Goal: Information Seeking & Learning: Learn about a topic

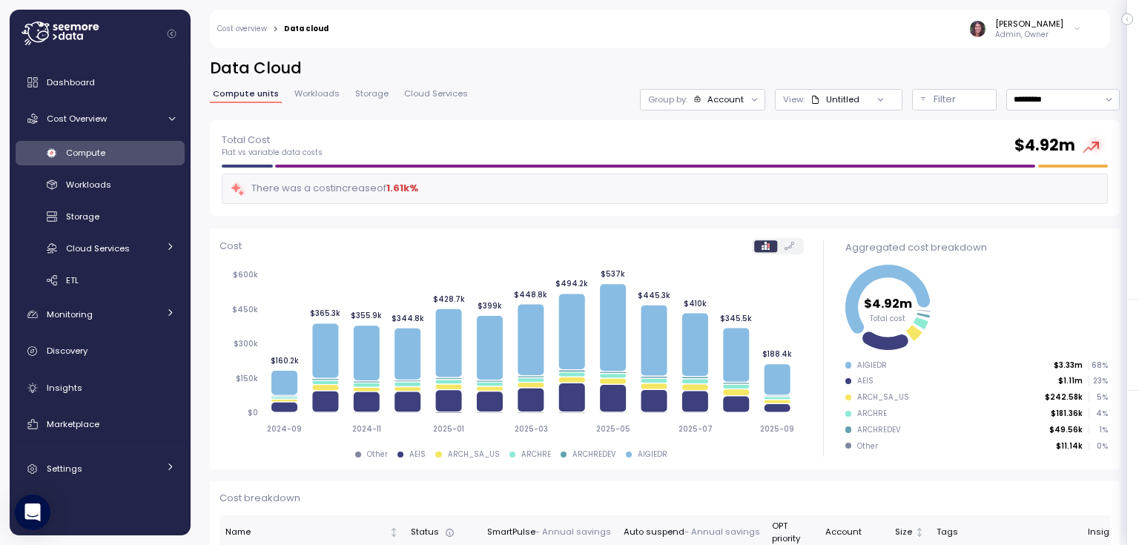
scroll to position [396, 0]
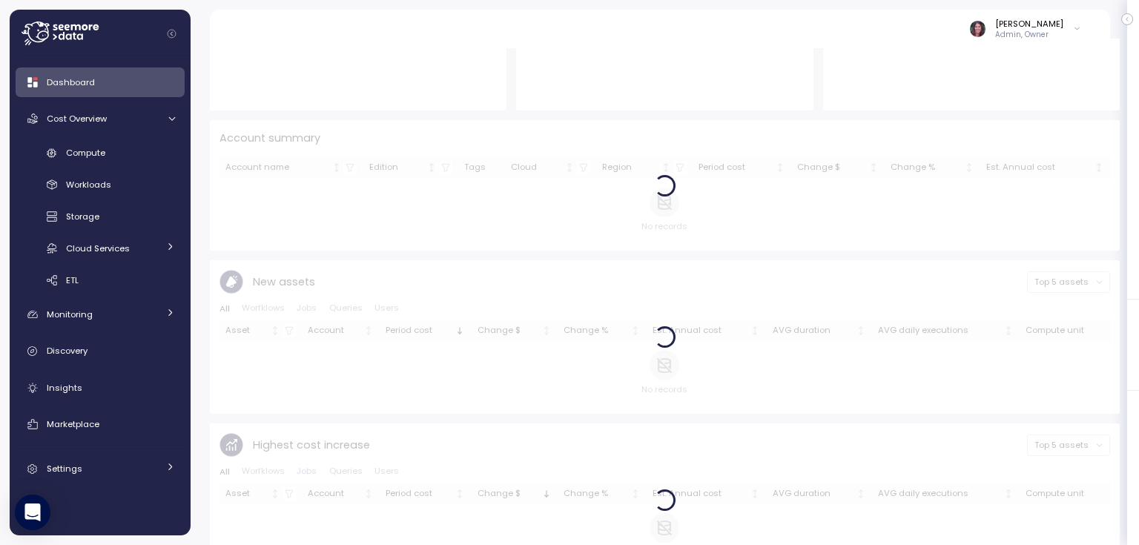
click at [73, 33] on icon at bounding box center [75, 36] width 4 height 7
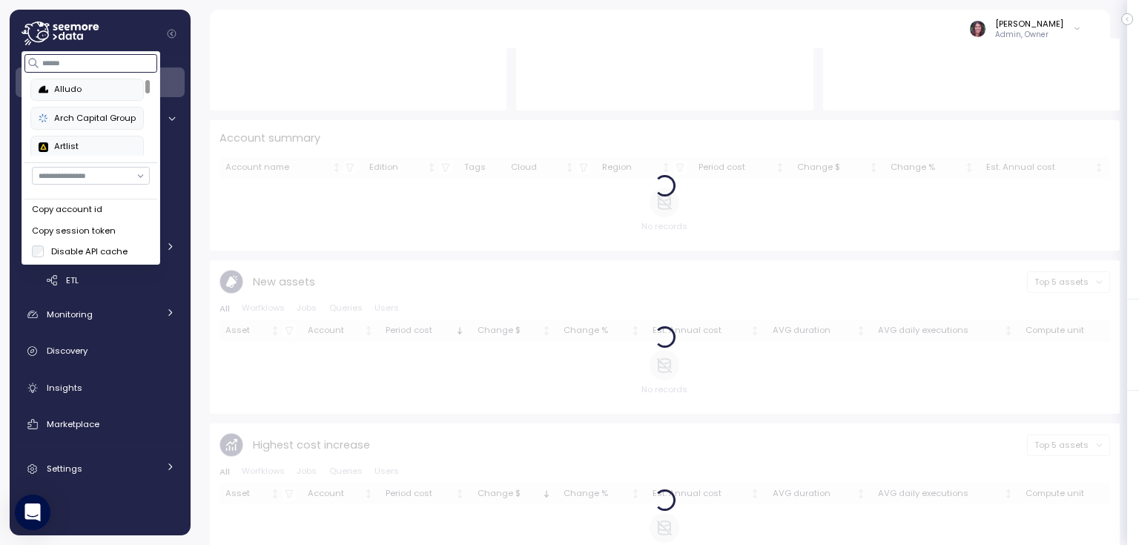
click at [89, 65] on input at bounding box center [91, 63] width 133 height 18
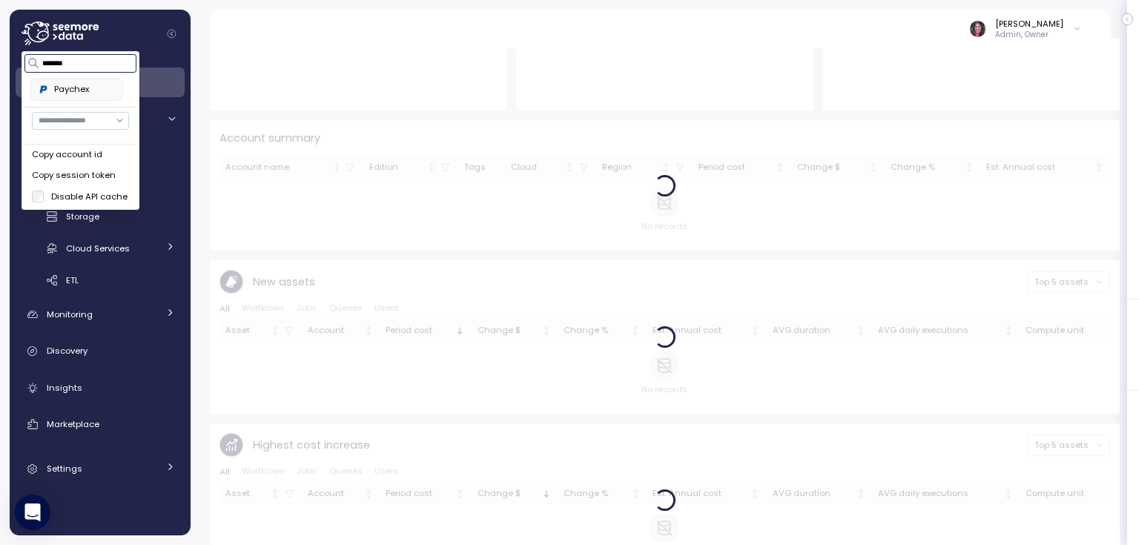
click at [100, 89] on div "Paychex" at bounding box center [77, 89] width 76 height 13
type input "*******"
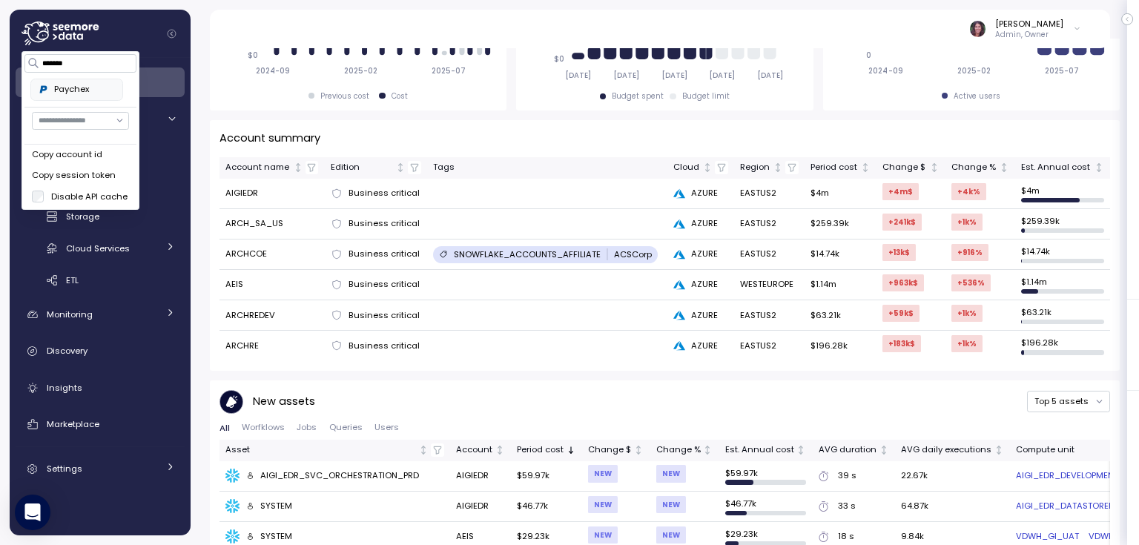
click at [175, 53] on div at bounding box center [106, 34] width 169 height 48
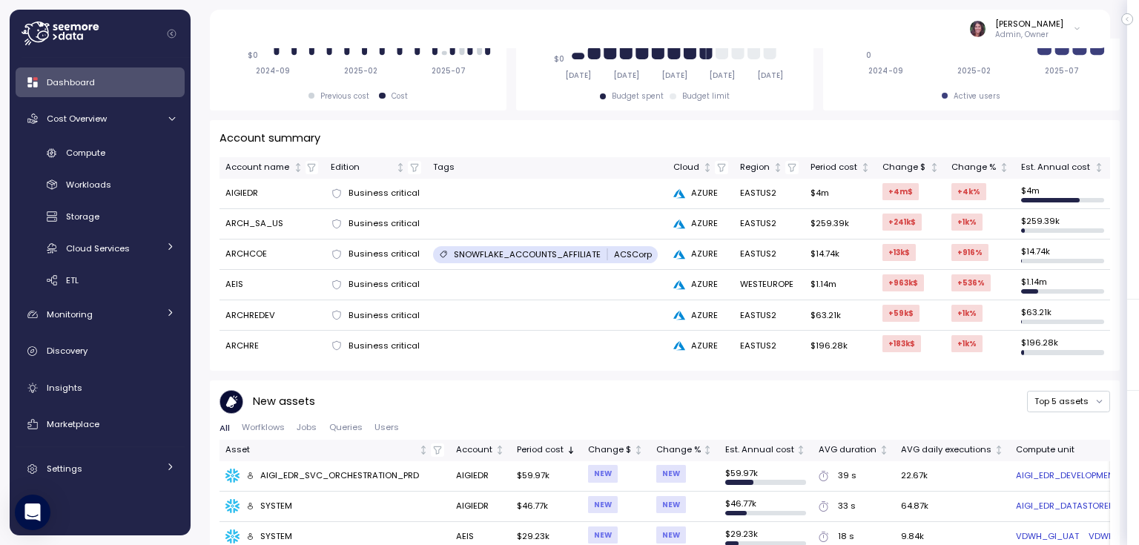
drag, startPoint x: 70, startPoint y: 42, endPoint x: 62, endPoint y: 30, distance: 14.4
click at [69, 39] on icon at bounding box center [60, 34] width 77 height 24
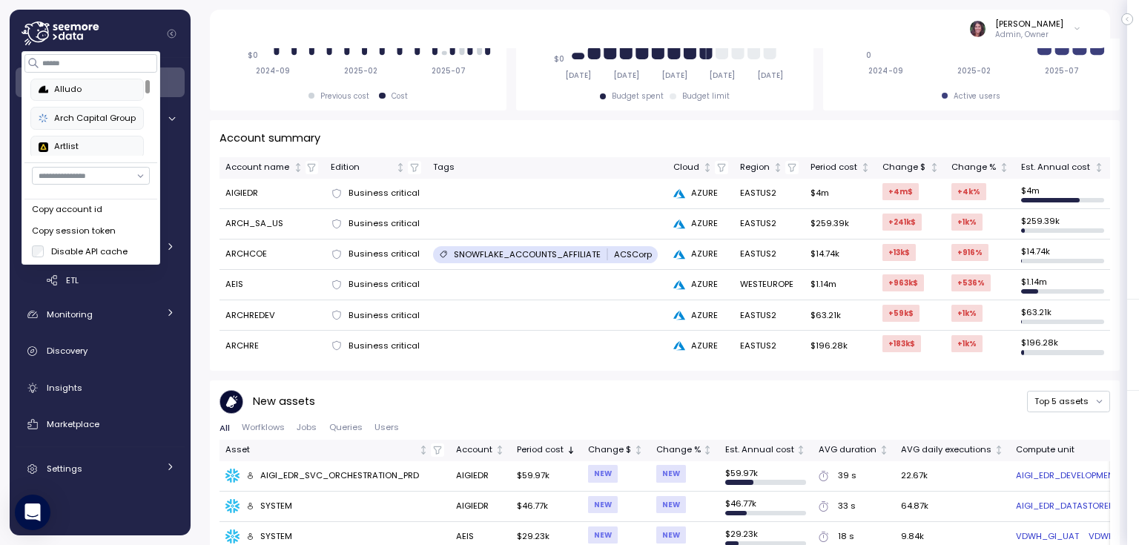
click at [50, 30] on icon at bounding box center [60, 34] width 77 height 24
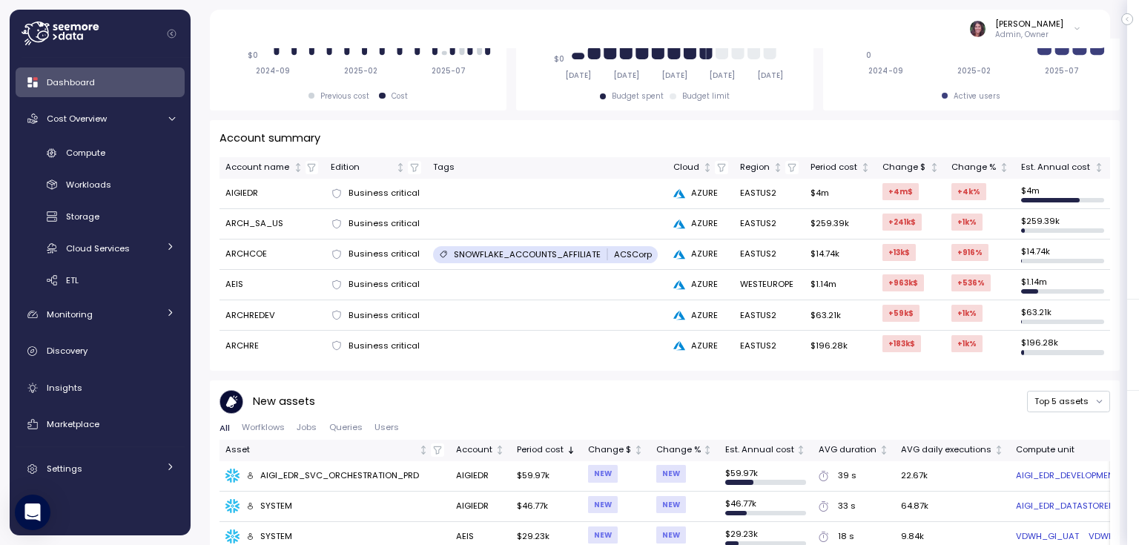
click at [50, 30] on icon at bounding box center [60, 34] width 77 height 24
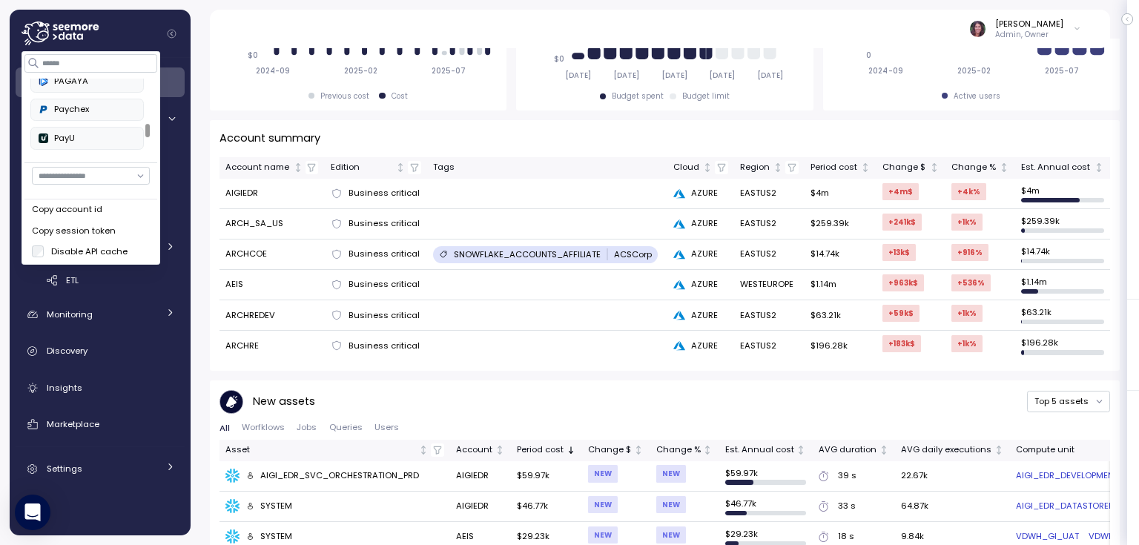
scroll to position [435, 0]
click at [76, 106] on div "Paychex" at bounding box center [87, 112] width 97 height 13
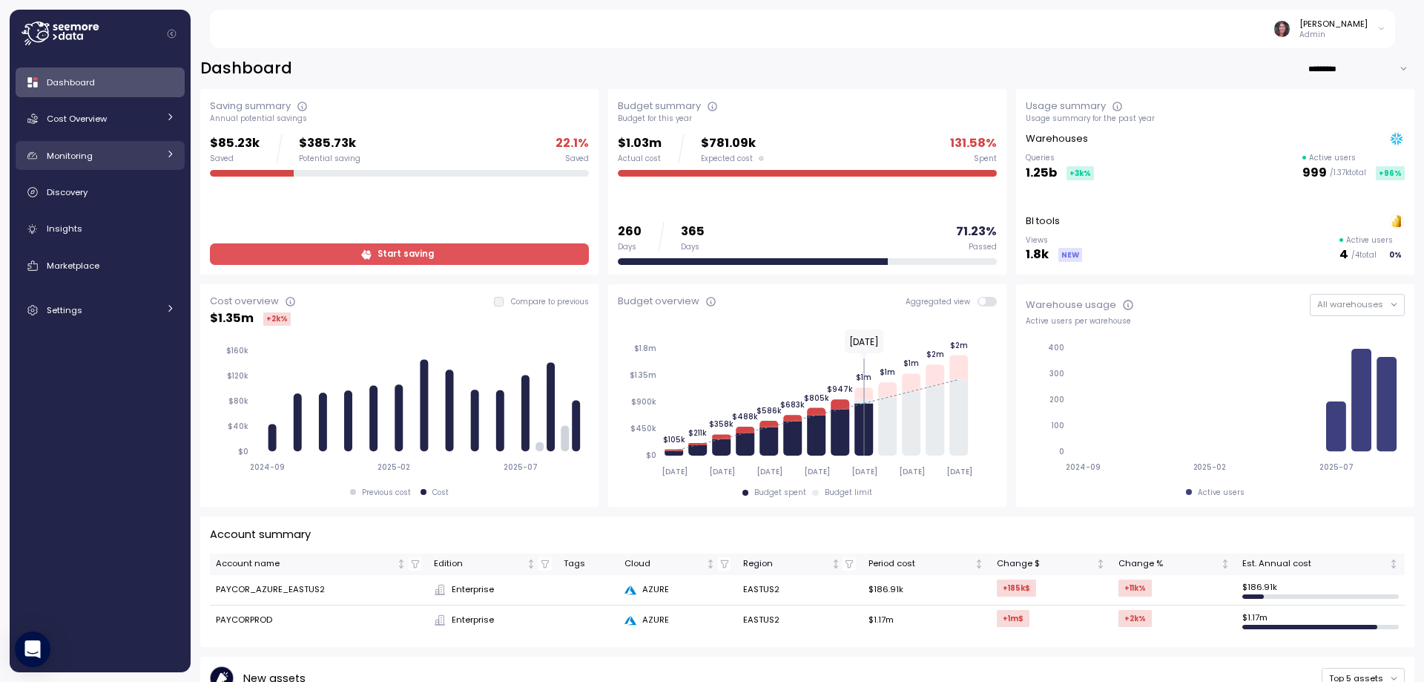
click at [95, 149] on div "Monitoring" at bounding box center [102, 155] width 111 height 15
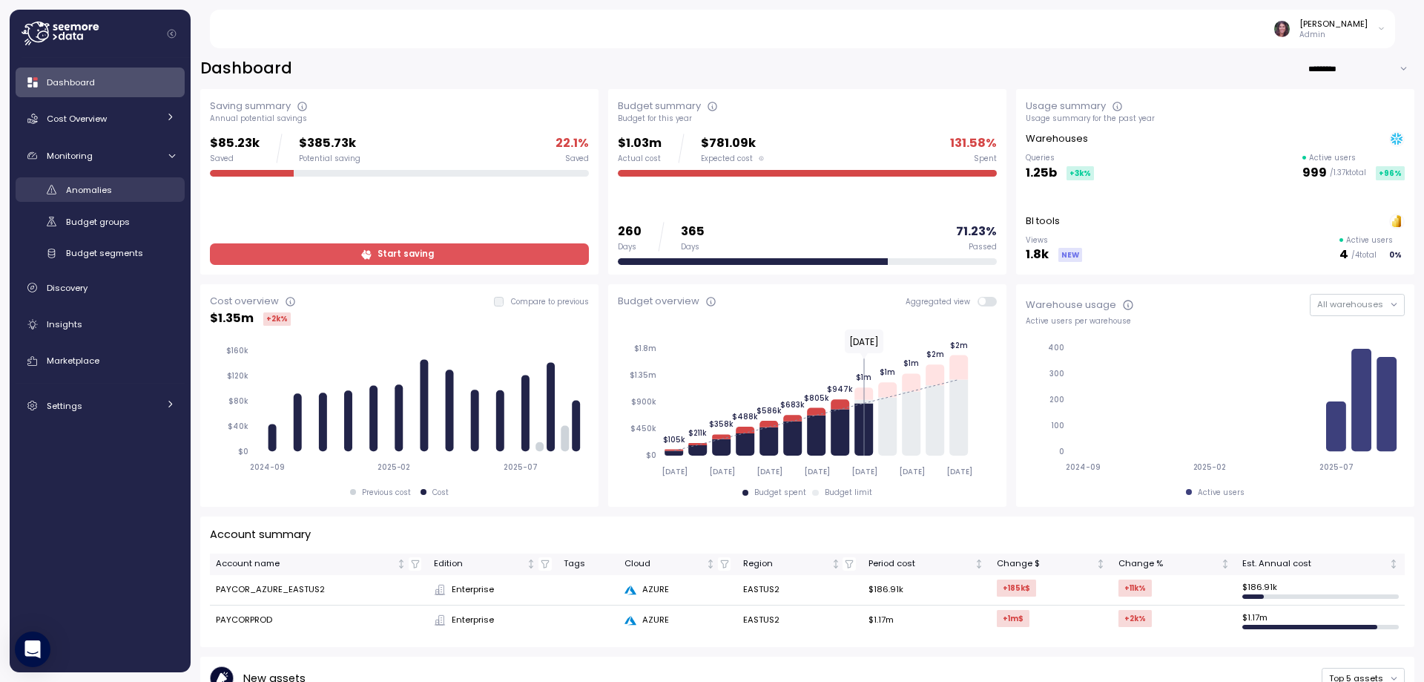
click at [82, 194] on span "Anomalies" at bounding box center [89, 190] width 46 height 12
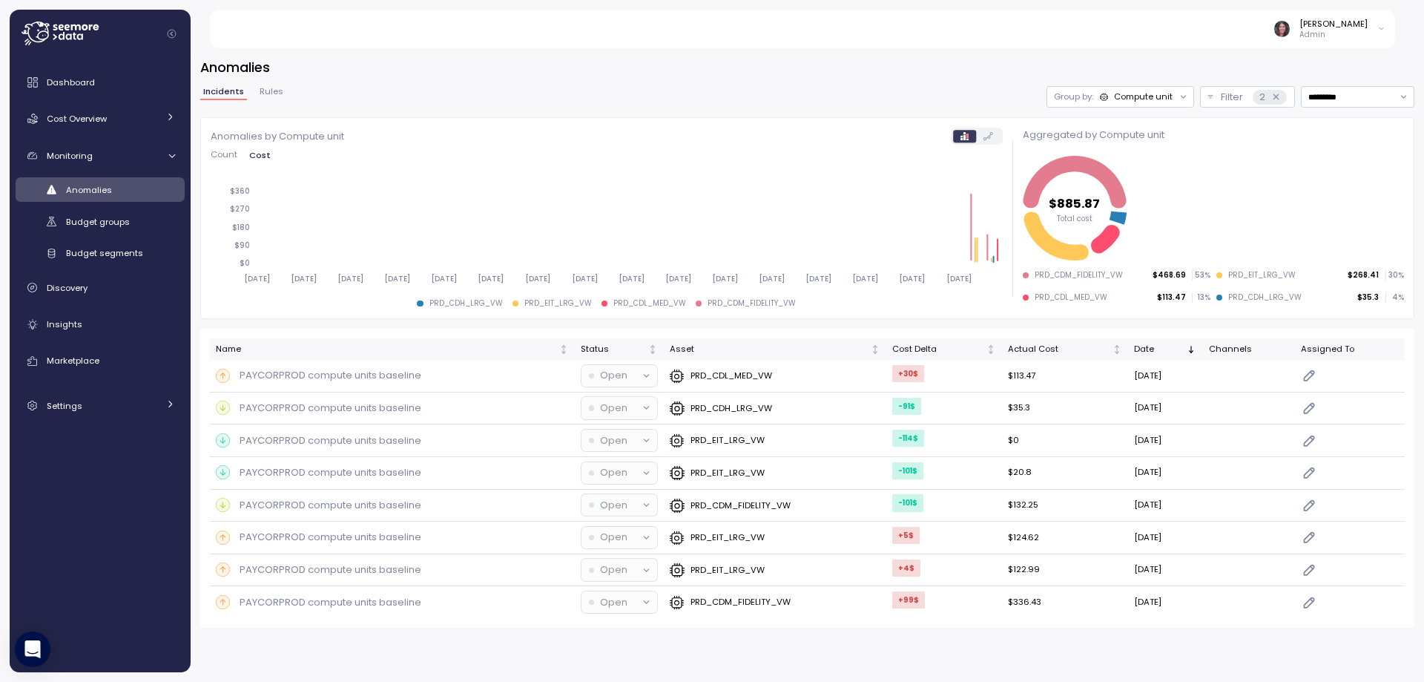
click at [1129, 93] on div "Compute unit" at bounding box center [1143, 96] width 59 height 12
click at [926, 345] on div "Cost Delta" at bounding box center [937, 349] width 91 height 13
click at [734, 372] on p "PRD_CDM_FIDELITY_VW" at bounding box center [741, 375] width 100 height 12
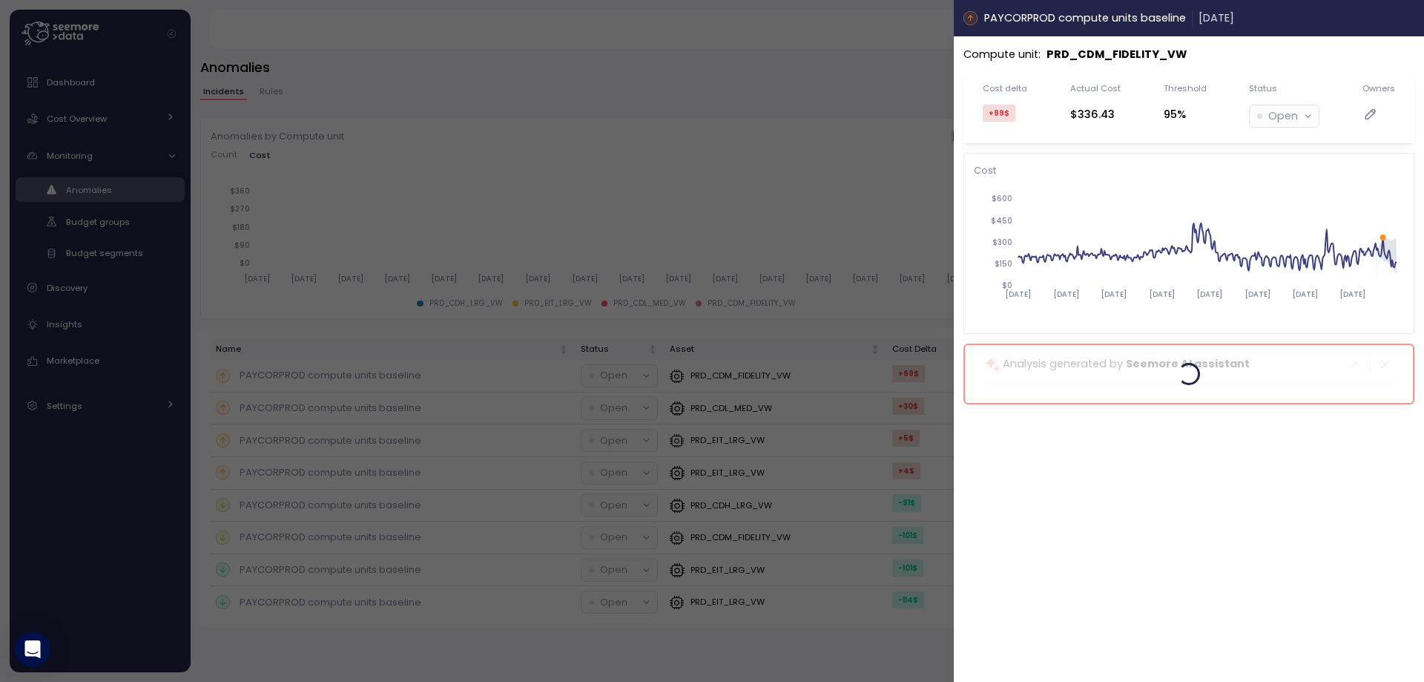
click at [1410, 10] on button "button" at bounding box center [1408, 18] width 17 height 17
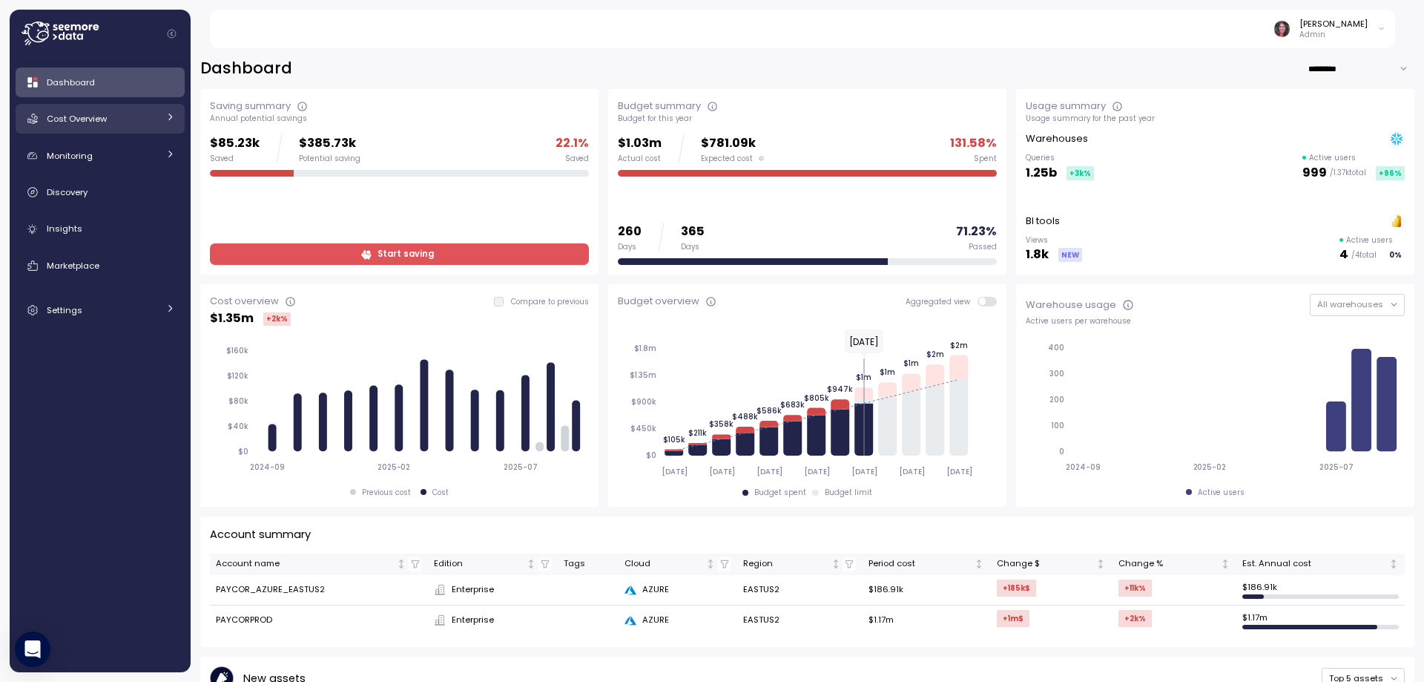
click at [122, 113] on div "Cost Overview" at bounding box center [102, 118] width 111 height 15
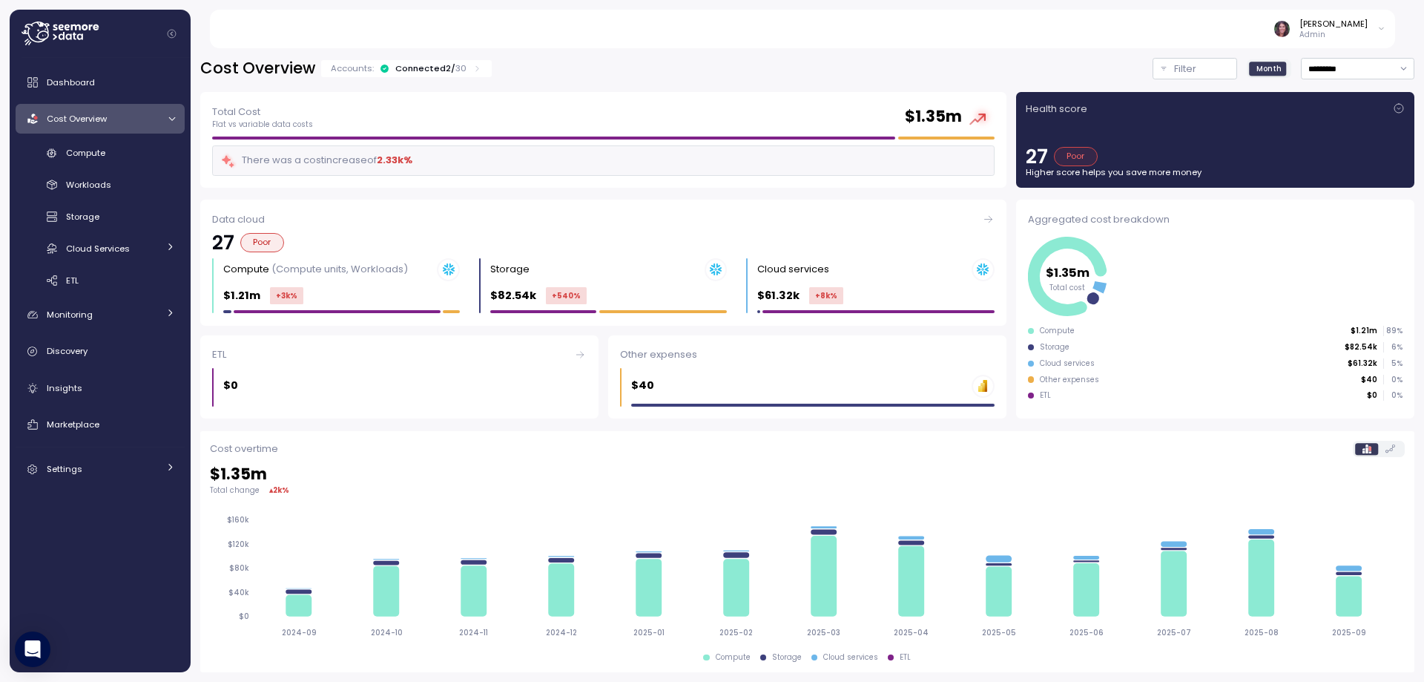
click at [435, 69] on div "Connected 2 / 30" at bounding box center [430, 68] width 71 height 12
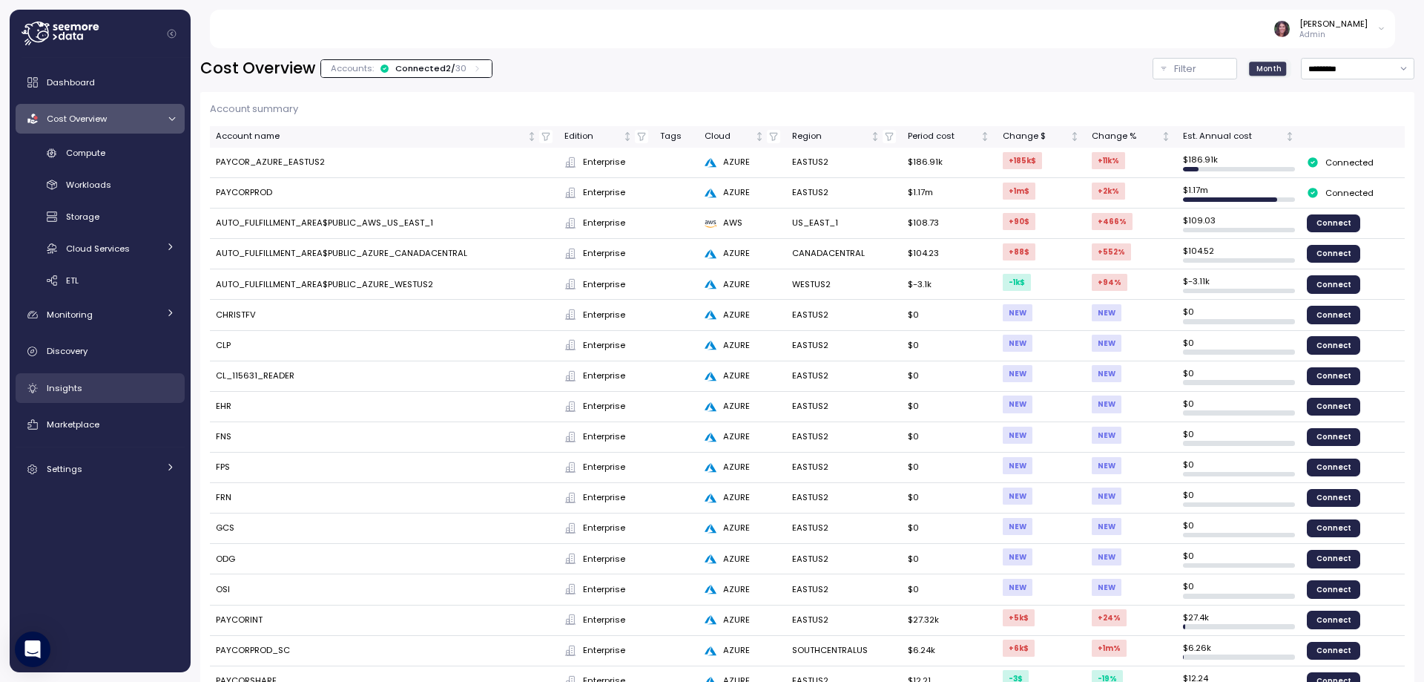
click at [82, 392] on div "Insights" at bounding box center [111, 387] width 128 height 15
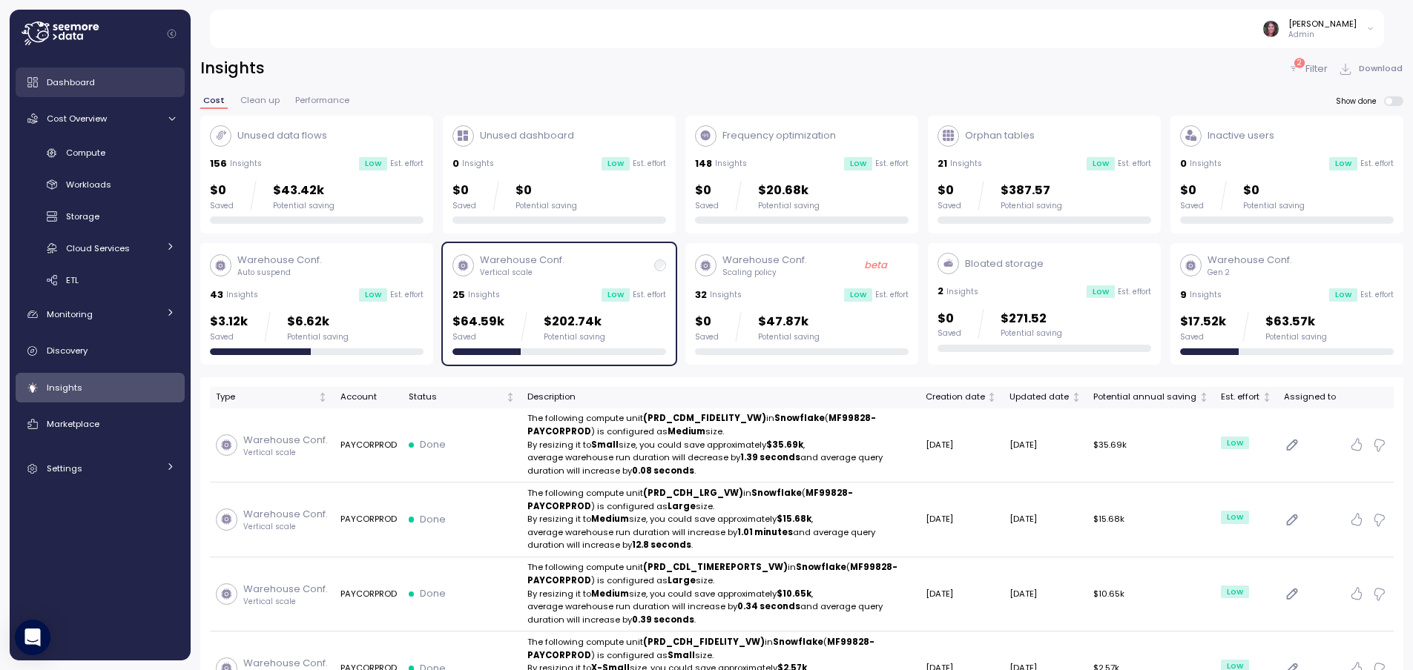
click at [87, 83] on span "Dashboard" at bounding box center [71, 82] width 48 height 12
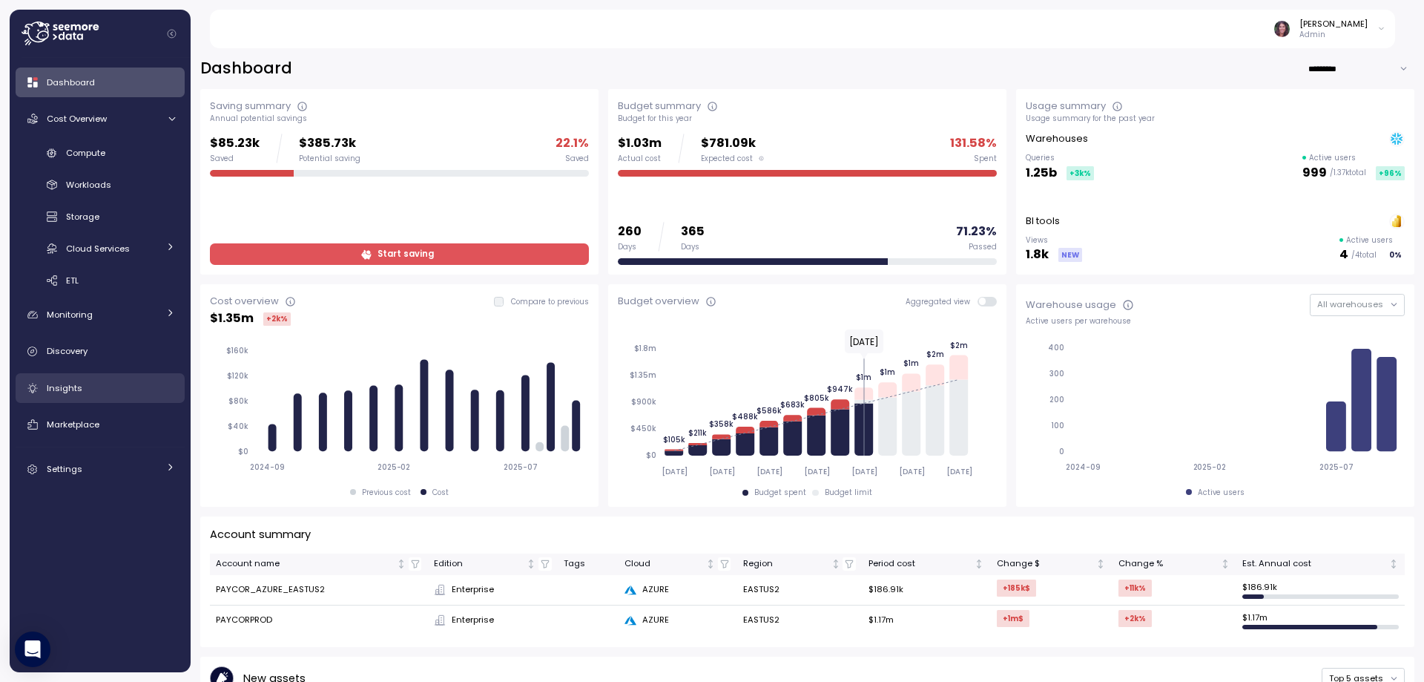
click at [82, 386] on div "Insights" at bounding box center [111, 387] width 128 height 15
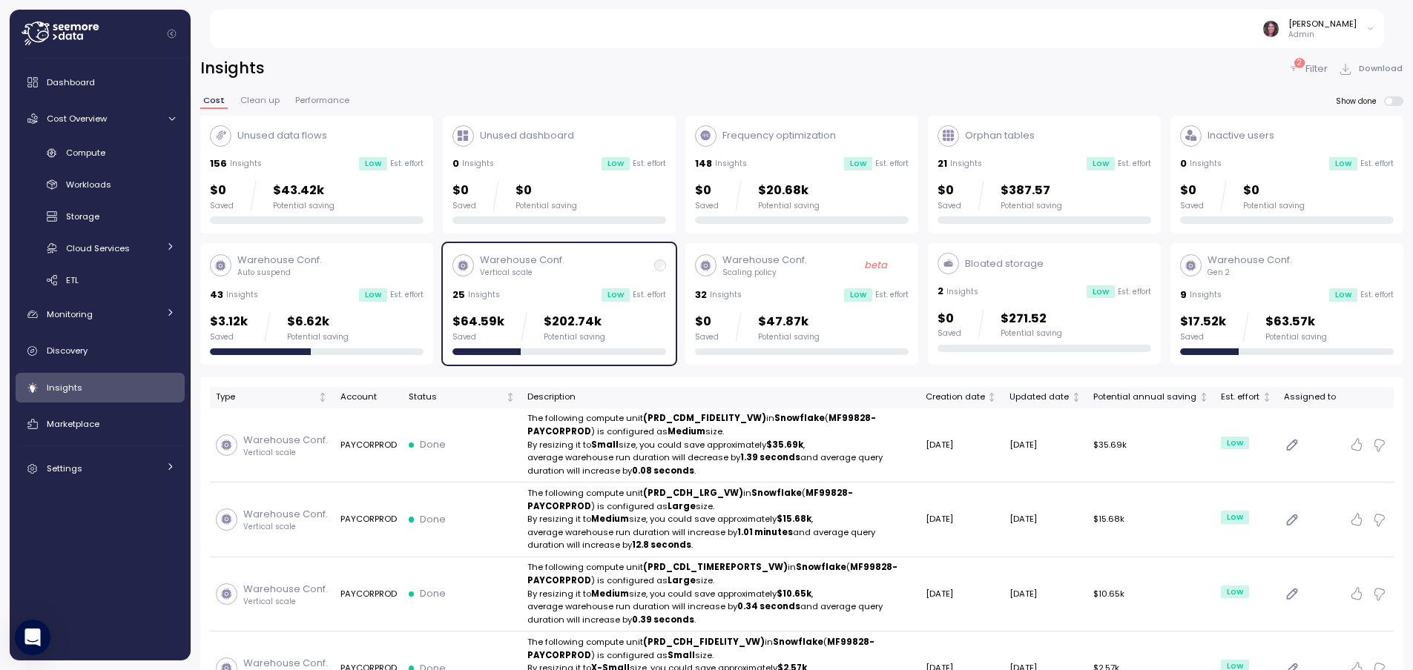
click at [249, 105] on span "Clean up" at bounding box center [259, 100] width 39 height 8
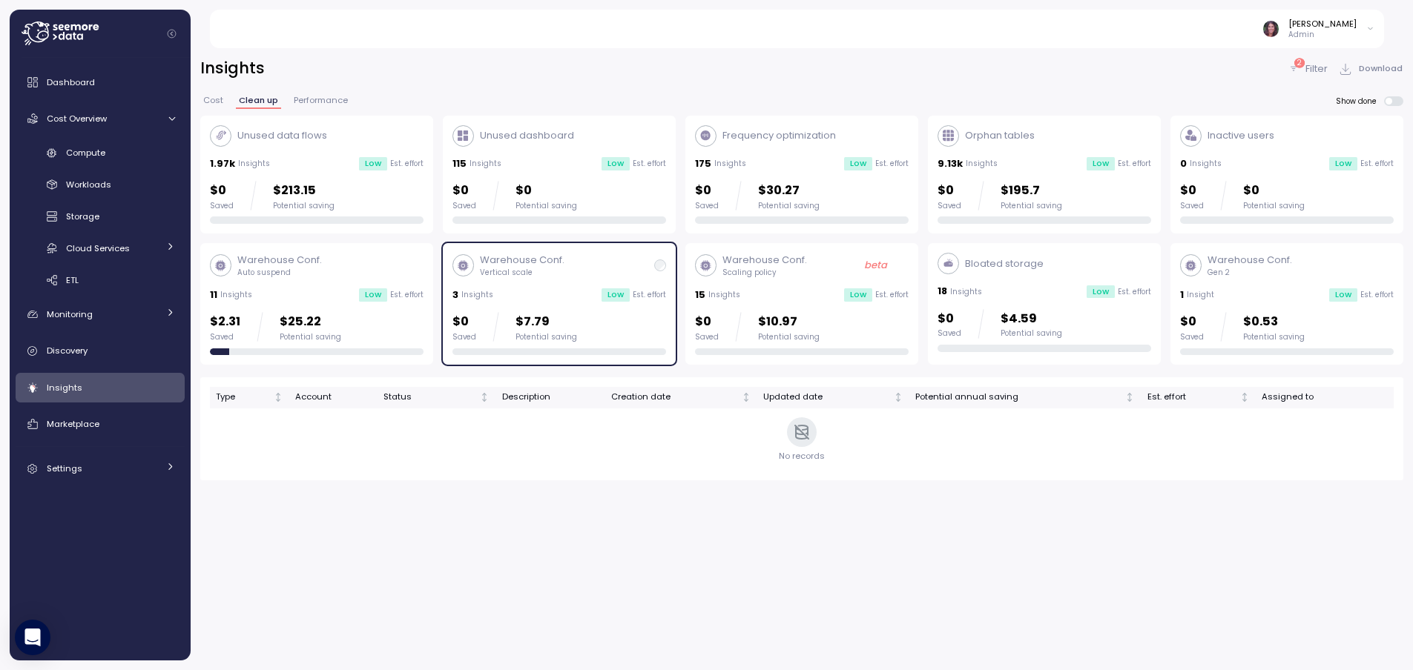
click at [938, 156] on div "9.13k Insights Low Est. effort" at bounding box center [1045, 163] width 214 height 15
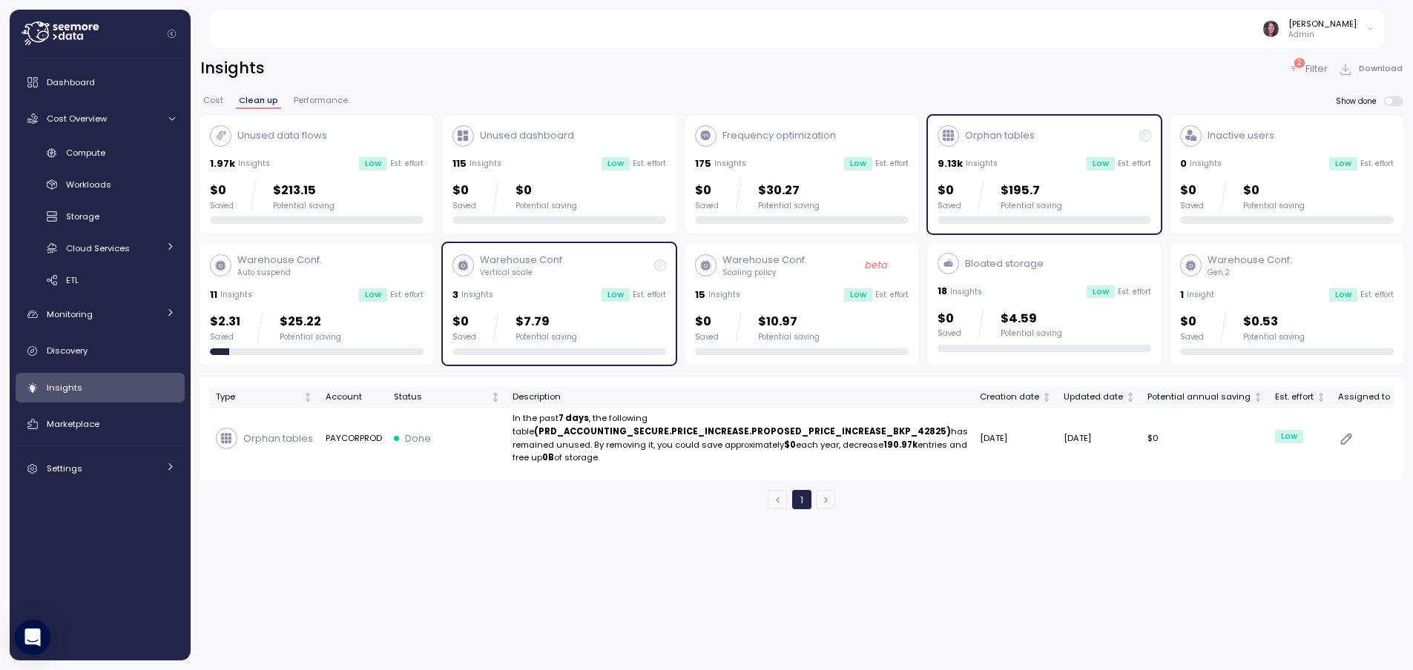
click at [1319, 70] on p "Filter" at bounding box center [1316, 69] width 22 height 15
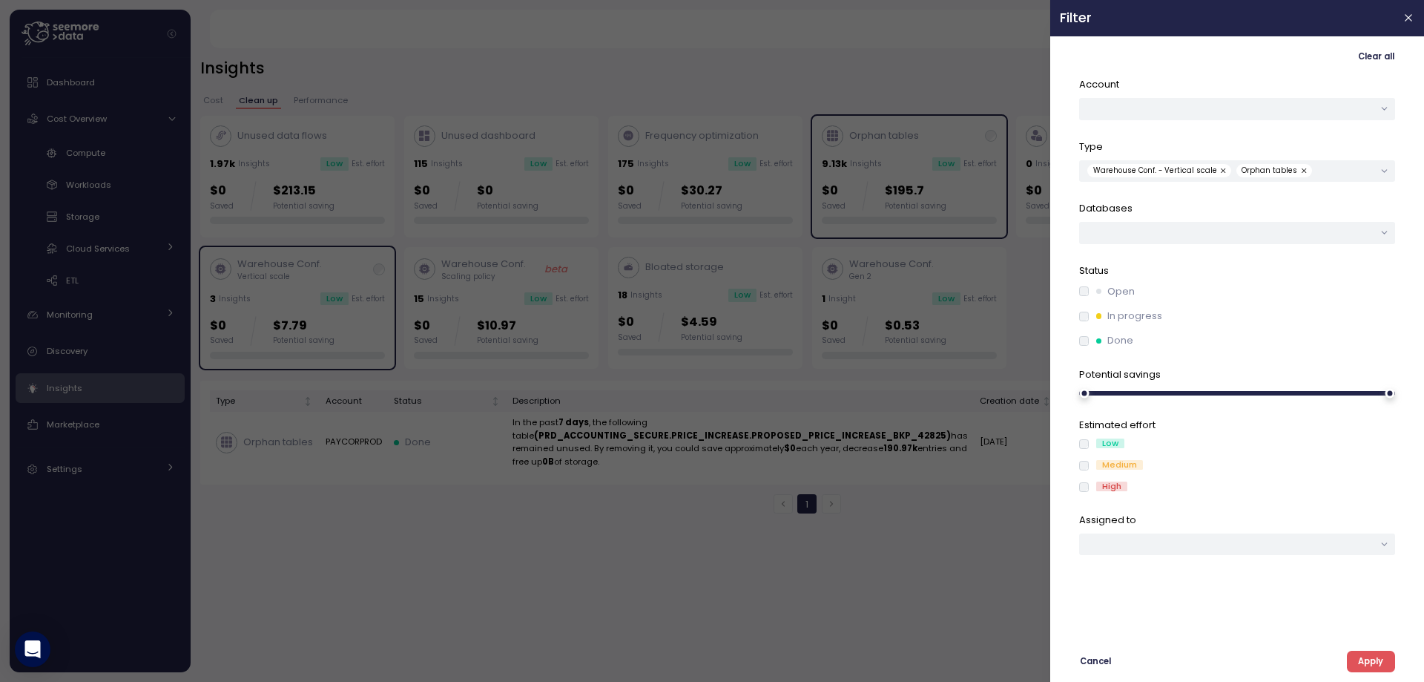
click at [1362, 667] on span "Apply" at bounding box center [1370, 661] width 25 height 20
